Goal: Information Seeking & Learning: Learn about a topic

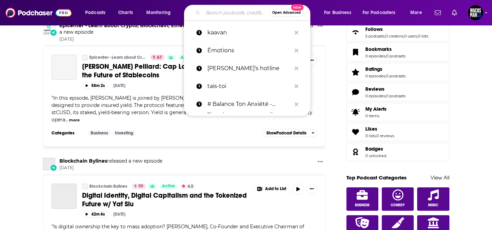
click at [215, 15] on input "Search podcasts, credits, & more..." at bounding box center [236, 12] width 66 height 11
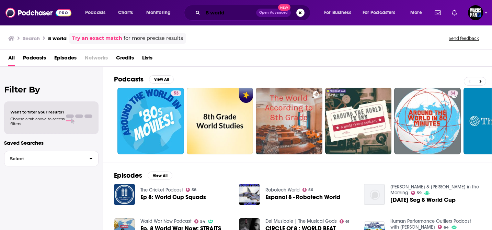
click at [212, 14] on input "8 world" at bounding box center [229, 12] width 53 height 11
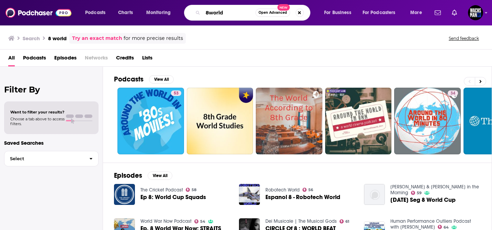
type input "8world"
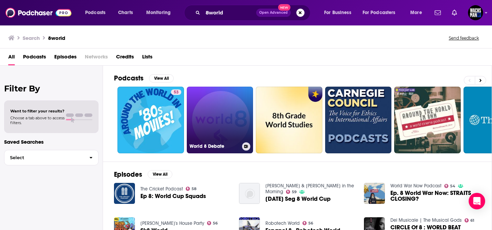
click at [238, 108] on link "World 8 Debate" at bounding box center [220, 119] width 67 height 67
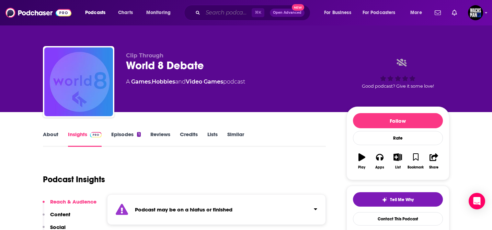
click at [212, 10] on input "Search podcasts, credits, & more..." at bounding box center [227, 12] width 49 height 11
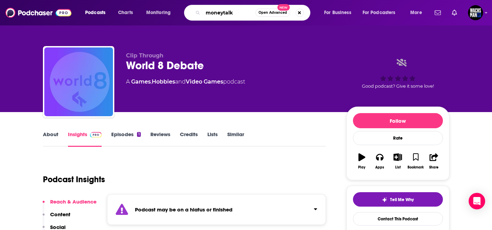
type input "moneytalks"
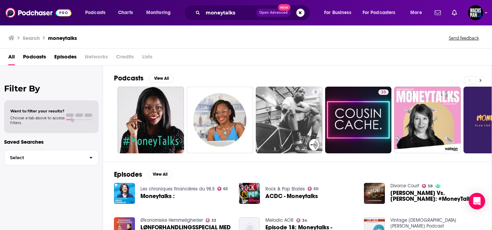
click at [478, 79] on button at bounding box center [480, 80] width 11 height 9
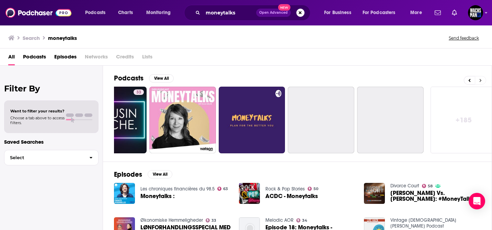
scroll to position [0, 253]
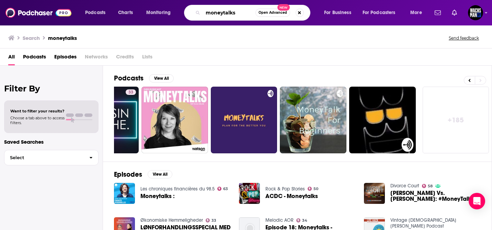
click at [231, 14] on input "moneytalks" at bounding box center [229, 12] width 53 height 11
paste input "[PERSON_NAME]"
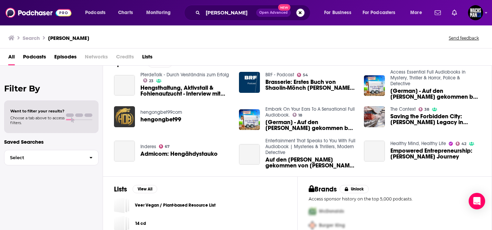
scroll to position [135, 0]
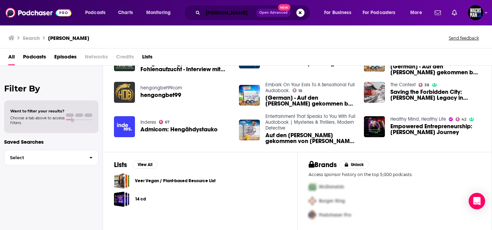
click at [219, 10] on input "[PERSON_NAME]" at bounding box center [229, 12] width 53 height 11
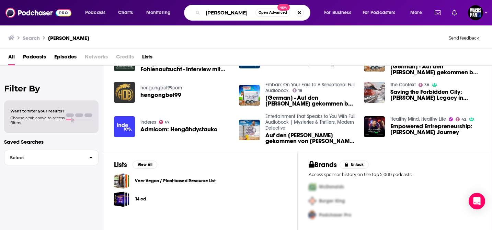
click at [219, 10] on input "[PERSON_NAME]" at bounding box center [229, 12] width 53 height 11
paste input "CNA938"
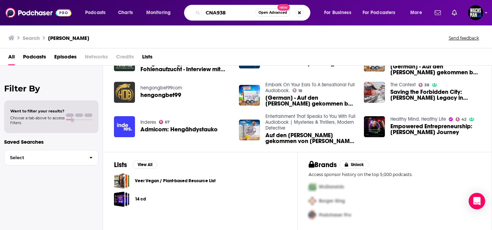
type input "CNA938"
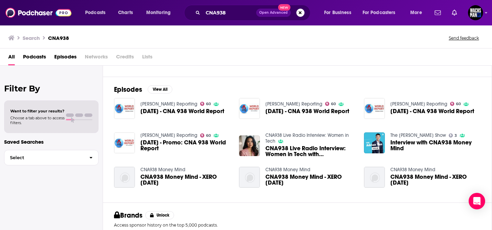
scroll to position [90, 0]
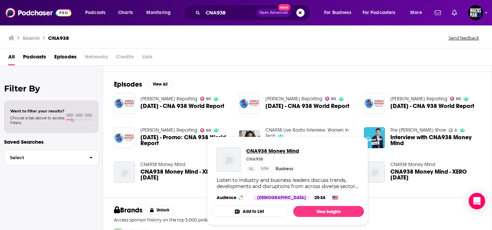
click at [272, 148] on span "CNA938 Money Mind" at bounding box center [272, 150] width 53 height 7
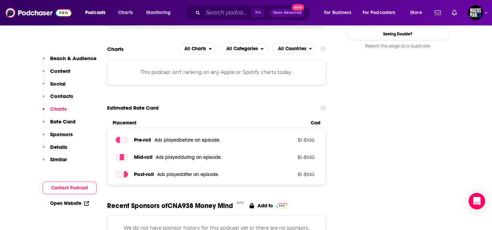
scroll to position [646, 0]
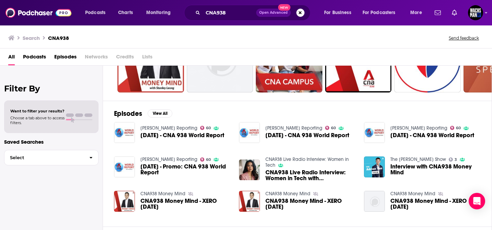
scroll to position [80, 0]
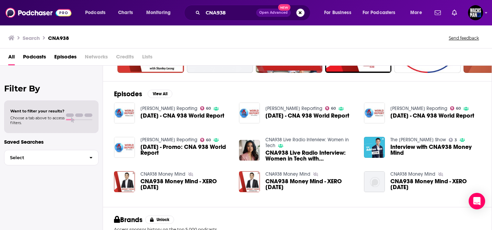
click at [407, 142] on link "The [PERSON_NAME] Show" at bounding box center [418, 140] width 56 height 6
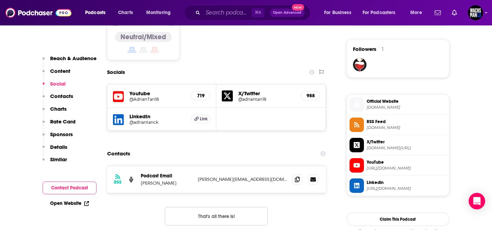
scroll to position [496, 0]
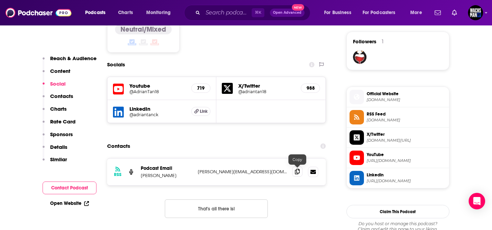
click at [299, 174] on span at bounding box center [297, 171] width 10 height 10
click at [298, 174] on icon at bounding box center [297, 171] width 5 height 5
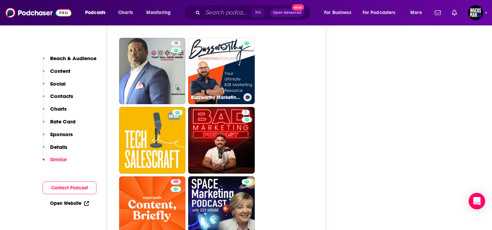
scroll to position [1482, 0]
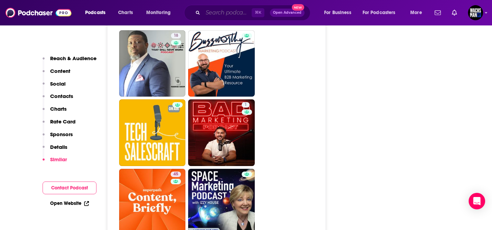
click at [230, 13] on input "Search podcasts, credits, & more..." at bounding box center [227, 12] width 49 height 11
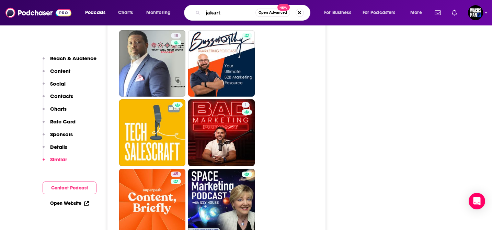
type input "[GEOGRAPHIC_DATA]"
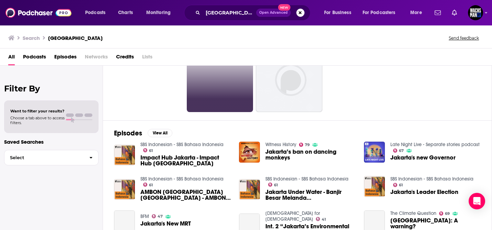
scroll to position [49, 0]
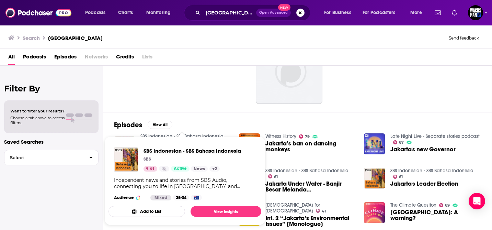
click at [189, 150] on span "SBS Indonesian - SBS Bahasa Indonesia" at bounding box center [191, 150] width 97 height 7
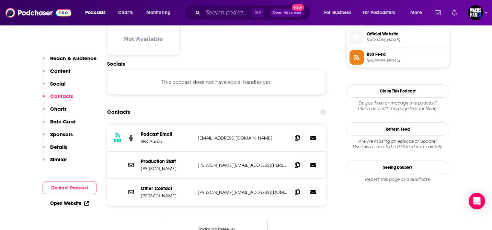
scroll to position [556, 0]
click at [293, 159] on span at bounding box center [297, 164] width 10 height 10
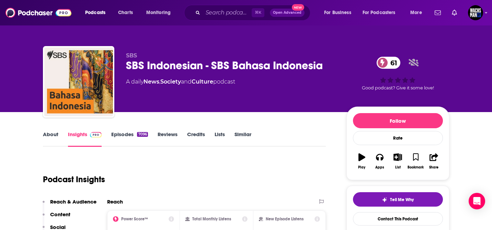
click at [50, 135] on link "About" at bounding box center [50, 139] width 15 height 16
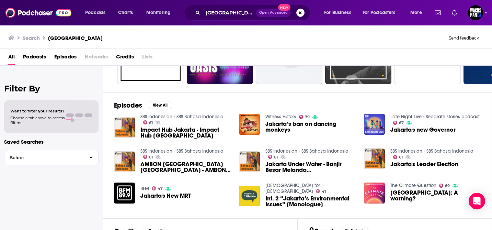
scroll to position [69, 0]
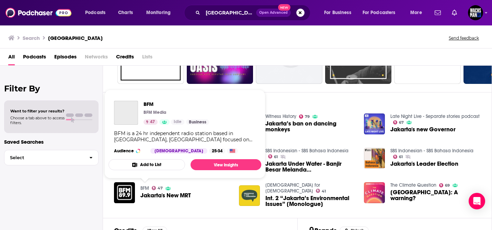
click at [142, 188] on link "BFM" at bounding box center [144, 188] width 9 height 6
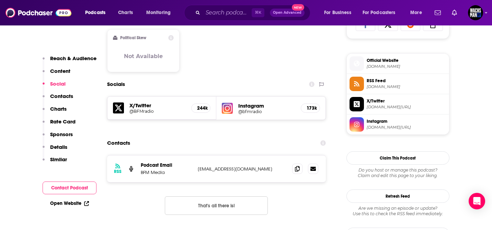
scroll to position [483, 0]
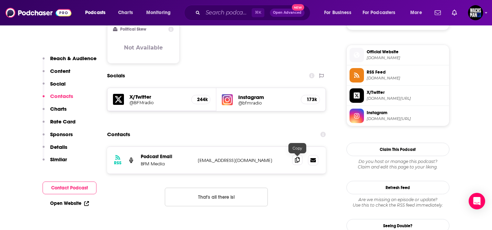
click at [298, 163] on span at bounding box center [297, 159] width 10 height 10
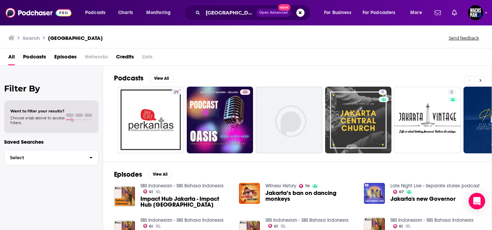
click at [479, 80] on icon at bounding box center [480, 80] width 2 height 5
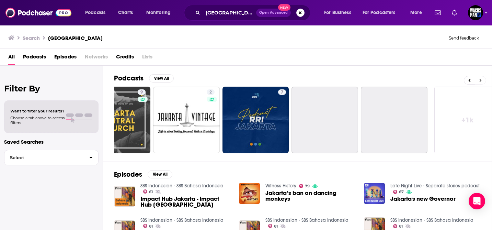
scroll to position [0, 253]
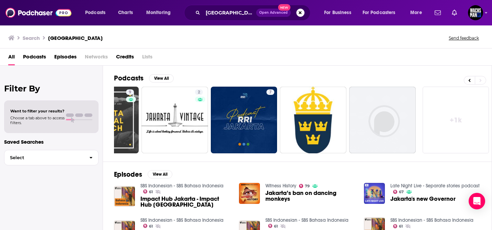
click at [34, 57] on span "Podcasts" at bounding box center [34, 58] width 23 height 14
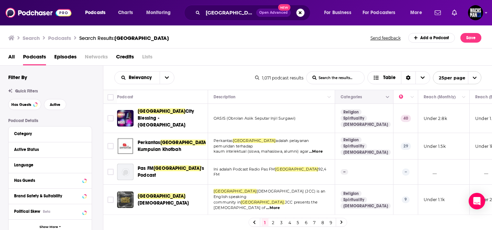
click at [388, 97] on icon "Column Actions" at bounding box center [387, 97] width 3 height 2
click at [388, 97] on div at bounding box center [246, 115] width 492 height 230
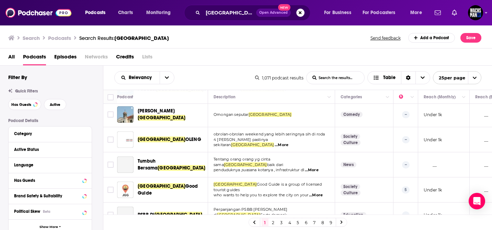
scroll to position [523, 0]
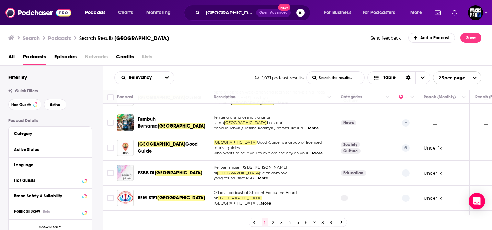
click at [273, 223] on link "2" at bounding box center [273, 222] width 7 height 8
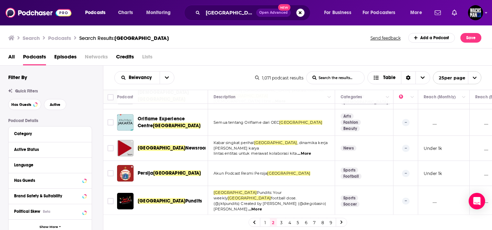
scroll to position [211, 0]
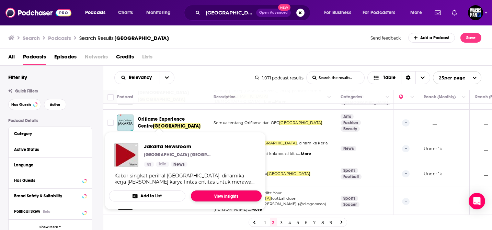
click at [209, 194] on link "View Insights" at bounding box center [226, 195] width 71 height 11
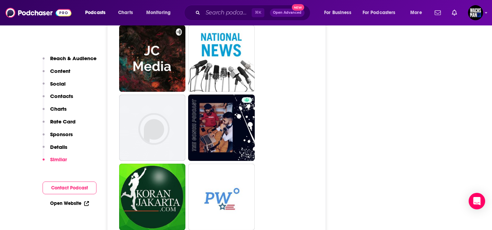
scroll to position [935, 0]
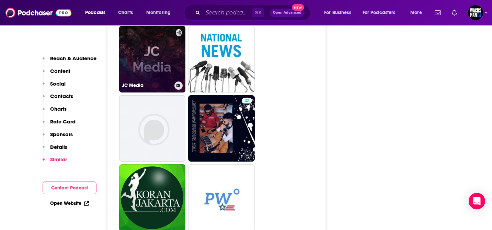
click at [156, 48] on link "JC Media" at bounding box center [152, 59] width 67 height 67
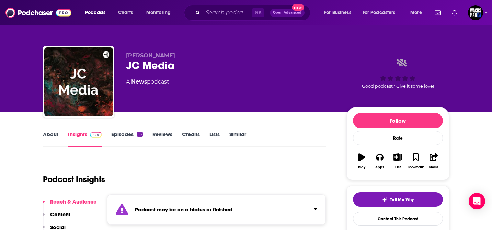
type input "[URL][DOMAIN_NAME]"
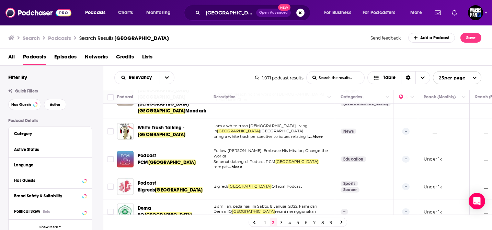
scroll to position [523, 0]
click at [281, 222] on link "3" at bounding box center [281, 222] width 7 height 8
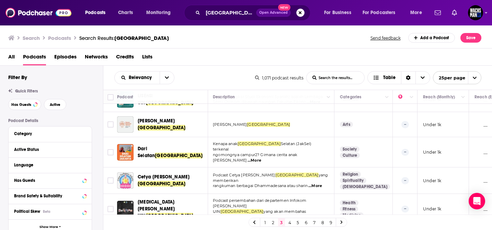
scroll to position [524, 1]
click at [290, 224] on link "4" at bounding box center [289, 222] width 7 height 8
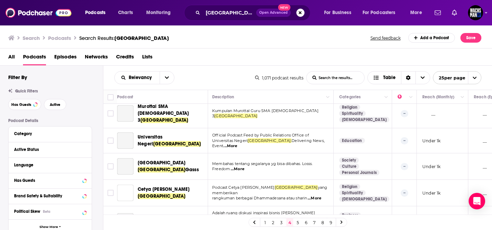
scroll to position [0, 1]
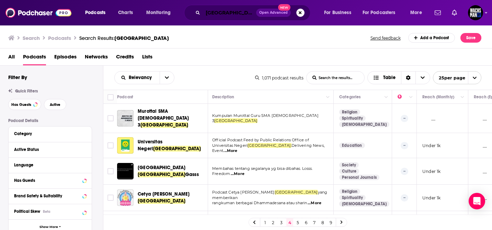
click at [217, 14] on input "[GEOGRAPHIC_DATA]" at bounding box center [229, 12] width 53 height 11
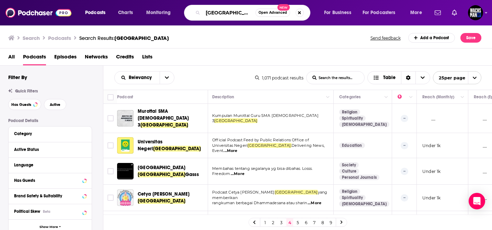
click at [217, 14] on input "[GEOGRAPHIC_DATA]" at bounding box center [229, 12] width 53 height 11
paste input "Brave Southeast Asi"
type input "Brave [GEOGRAPHIC_DATA]"
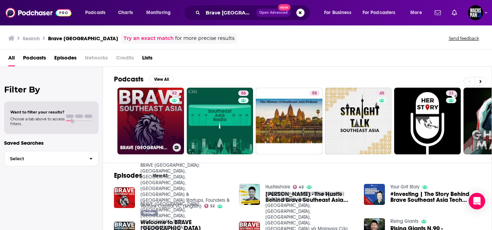
click at [172, 116] on div "52" at bounding box center [175, 116] width 12 height 53
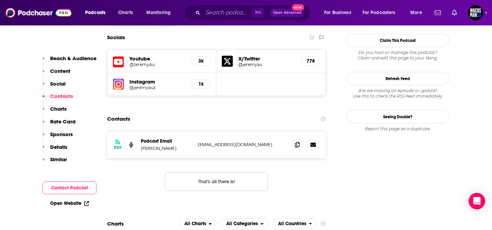
scroll to position [619, 0]
click at [299, 141] on icon at bounding box center [297, 143] width 5 height 5
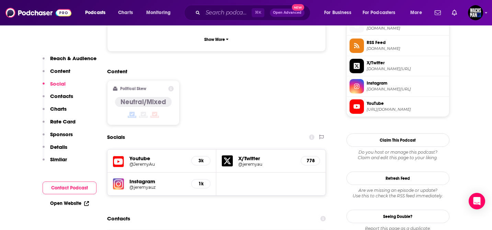
scroll to position [434, 0]
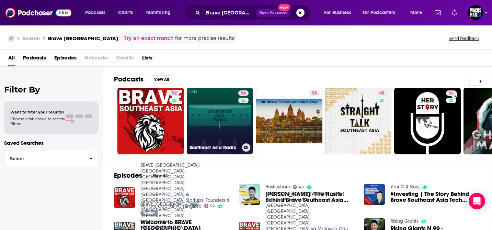
click at [213, 106] on link "56 Southeast Asia Radio" at bounding box center [220, 121] width 67 height 67
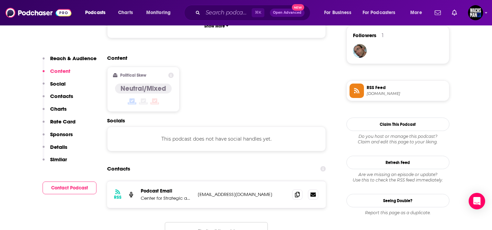
scroll to position [501, 0]
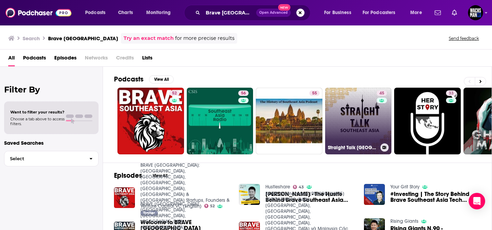
click at [357, 108] on link "45 Straight Talk [GEOGRAPHIC_DATA]" at bounding box center [358, 121] width 67 height 67
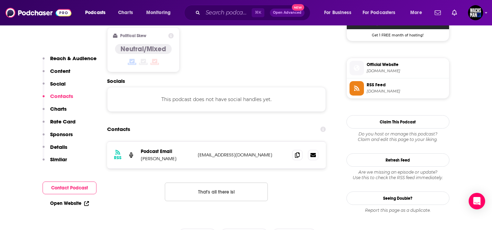
scroll to position [532, 0]
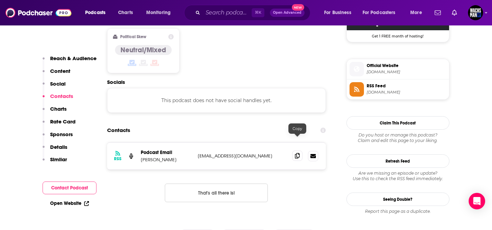
click at [297, 153] on icon at bounding box center [297, 155] width 5 height 5
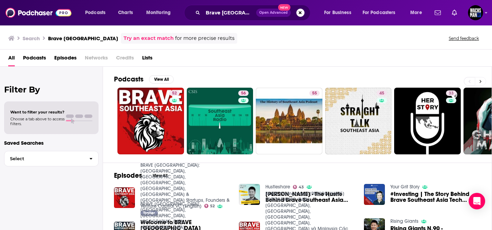
click at [482, 82] on button at bounding box center [480, 81] width 11 height 9
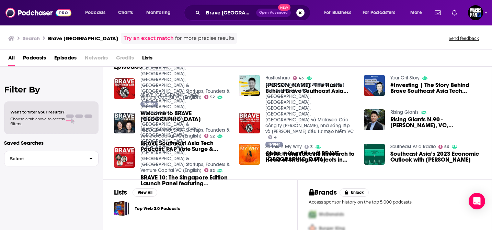
scroll to position [135, 0]
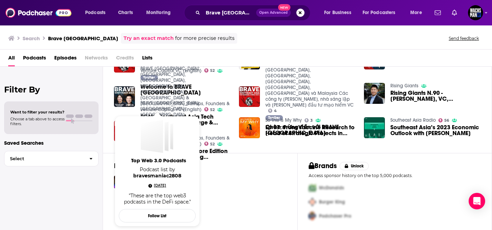
click at [166, 182] on span "[DATE]" at bounding box center [160, 185] width 12 height 7
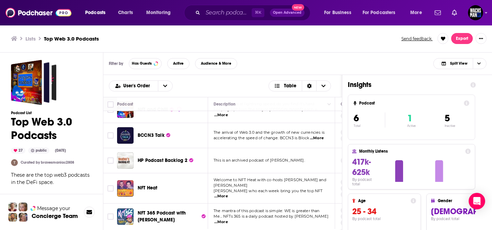
scroll to position [38, 0]
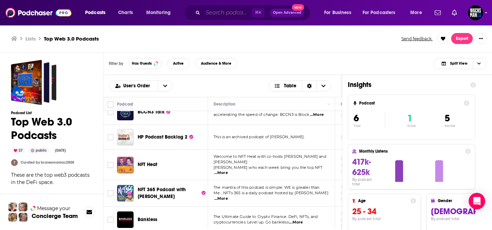
click at [228, 10] on input "Search podcasts, credits, & more..." at bounding box center [227, 12] width 49 height 11
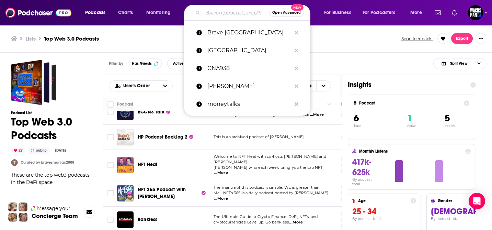
paste input "[DOMAIN_NAME][URL]"
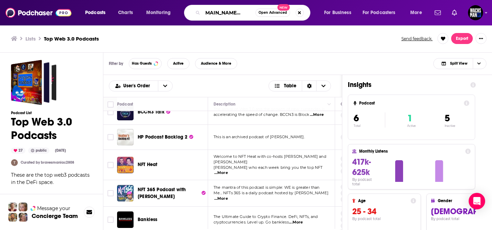
click at [228, 10] on input "[DOMAIN_NAME][URL]" at bounding box center [229, 12] width 53 height 11
type input "Business Times"
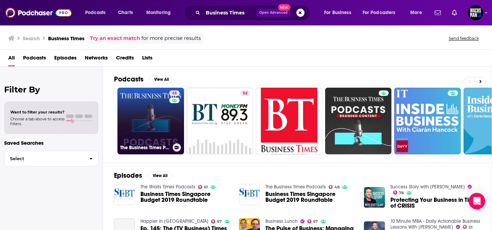
click at [152, 109] on link "48 The Business Times Podcasts" at bounding box center [150, 121] width 67 height 67
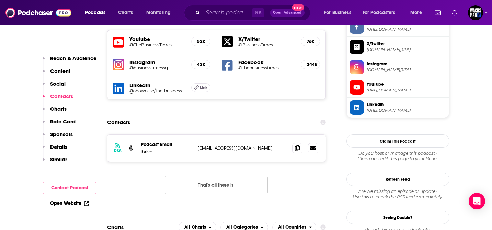
scroll to position [608, 0]
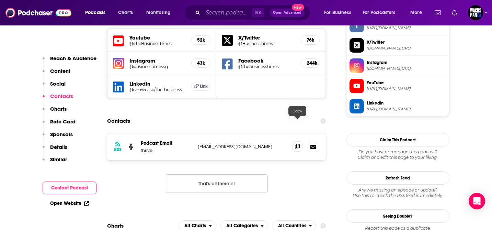
click at [300, 143] on icon at bounding box center [297, 145] width 5 height 5
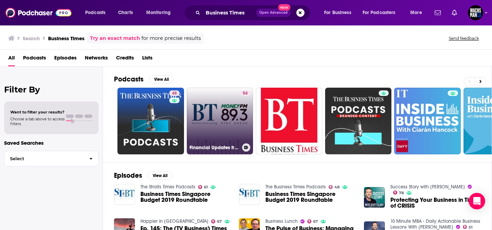
click at [221, 96] on link "54 Financial Updates from The Business Times presented by MONEY FM 89.3" at bounding box center [220, 121] width 67 height 67
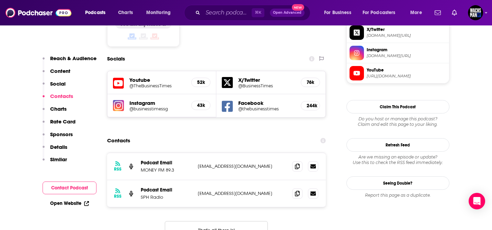
scroll to position [567, 0]
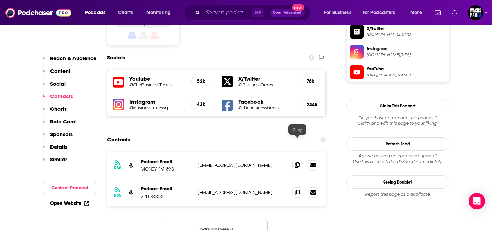
click at [294, 160] on span at bounding box center [297, 165] width 10 height 10
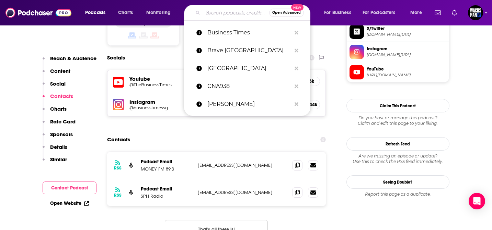
click at [224, 12] on input "Search podcasts, credits, & more..." at bounding box center [236, 12] width 66 height 11
paste input "US Markets Wrap"
type input "US Markets Wrap"
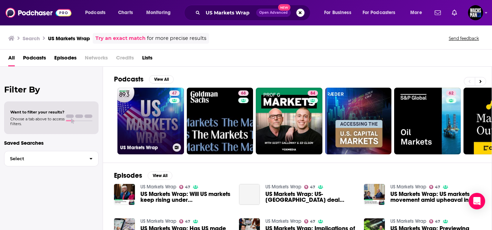
click at [150, 138] on link "47 US Markets Wrap" at bounding box center [150, 121] width 67 height 67
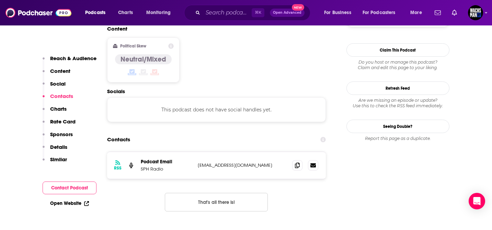
scroll to position [542, 0]
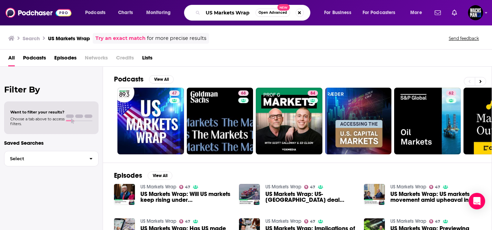
click at [231, 15] on input "US Markets Wrap" at bounding box center [229, 12] width 53 height 11
paste input "Bisnis Indonesia"
type input "Bisnis Indonesia"
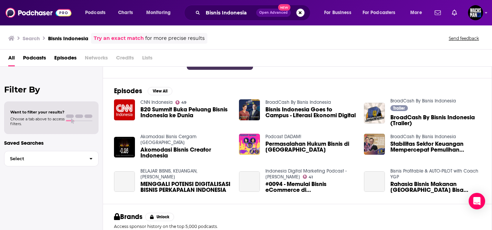
scroll to position [85, 0]
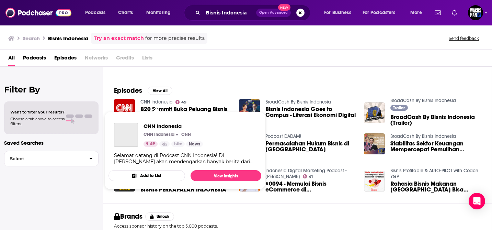
click at [155, 100] on link "CNN Indonesia" at bounding box center [156, 102] width 32 height 6
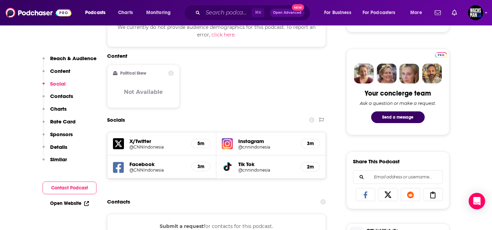
scroll to position [305, 0]
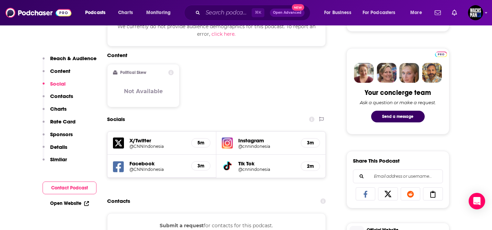
click at [147, 166] on h5 "Facebook" at bounding box center [157, 163] width 57 height 7
click at [141, 163] on h5 "Facebook" at bounding box center [157, 163] width 57 height 7
click at [120, 169] on icon at bounding box center [118, 166] width 11 height 11
click at [139, 143] on h5 "X/Twitter" at bounding box center [157, 140] width 57 height 7
click at [118, 146] on icon at bounding box center [118, 142] width 11 height 11
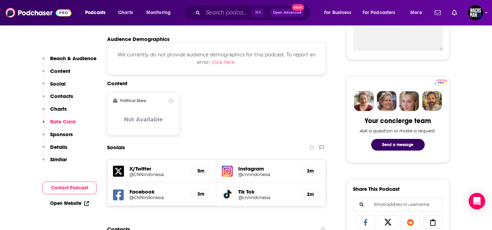
scroll to position [0, 0]
